Goal: Task Accomplishment & Management: Manage account settings

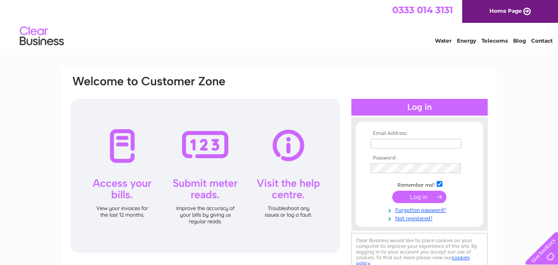
type input "steve@scotia-access.co.uk"
click at [420, 197] on input "submit" at bounding box center [419, 197] width 54 height 12
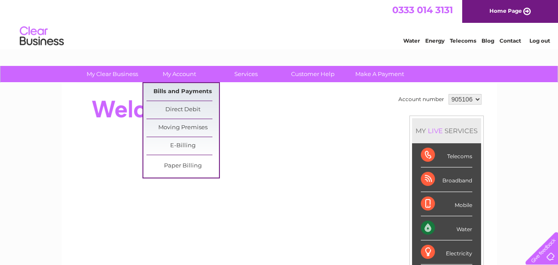
click at [193, 85] on link "Bills and Payments" at bounding box center [182, 92] width 73 height 18
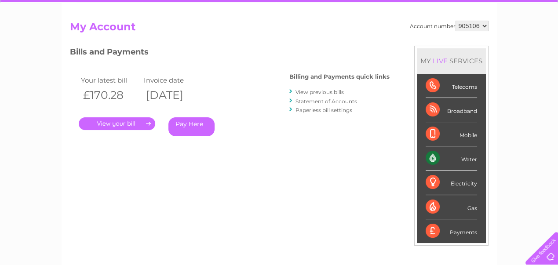
scroll to position [88, 0]
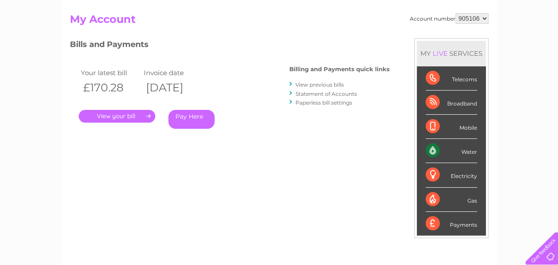
click at [117, 115] on link "." at bounding box center [117, 116] width 77 height 13
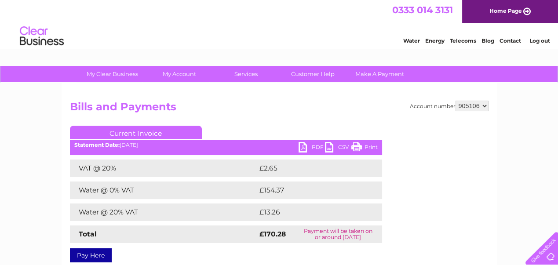
click at [305, 146] on link "PDF" at bounding box center [312, 148] width 26 height 13
